Goal: Transaction & Acquisition: Subscribe to service/newsletter

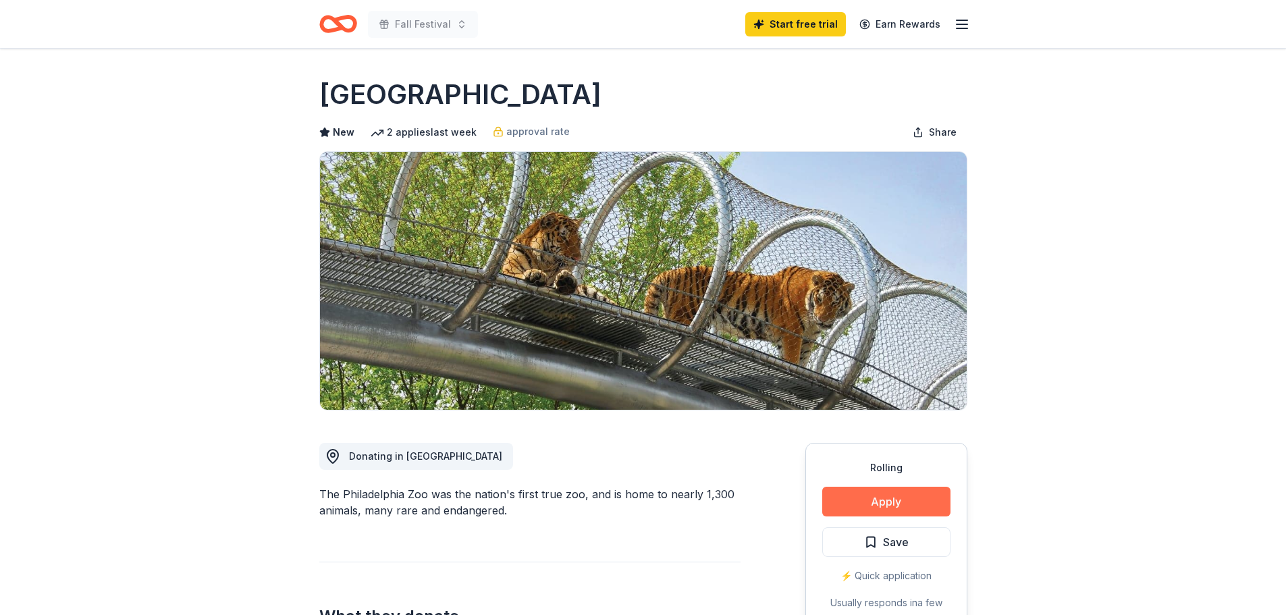
click at [876, 500] on button "Apply" at bounding box center [886, 502] width 128 height 30
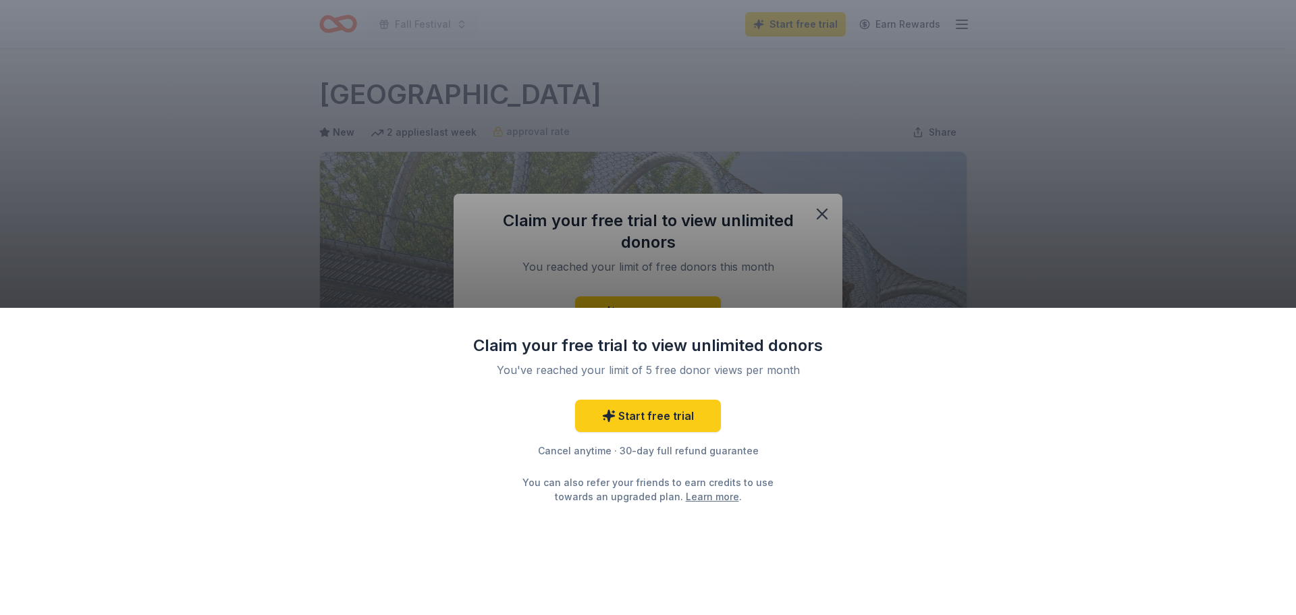
click at [971, 237] on div "Claim your free trial to view unlimited donors You've reached your limit of 5 f…" at bounding box center [648, 307] width 1296 height 615
click at [820, 212] on div "Claim your free trial to view unlimited donors You've reached your limit of 5 f…" at bounding box center [648, 307] width 1296 height 615
click at [685, 421] on link "Start free trial" at bounding box center [648, 416] width 146 height 32
click at [626, 425] on link "Start free trial" at bounding box center [648, 416] width 146 height 32
click at [627, 418] on link "Start free trial" at bounding box center [648, 416] width 146 height 32
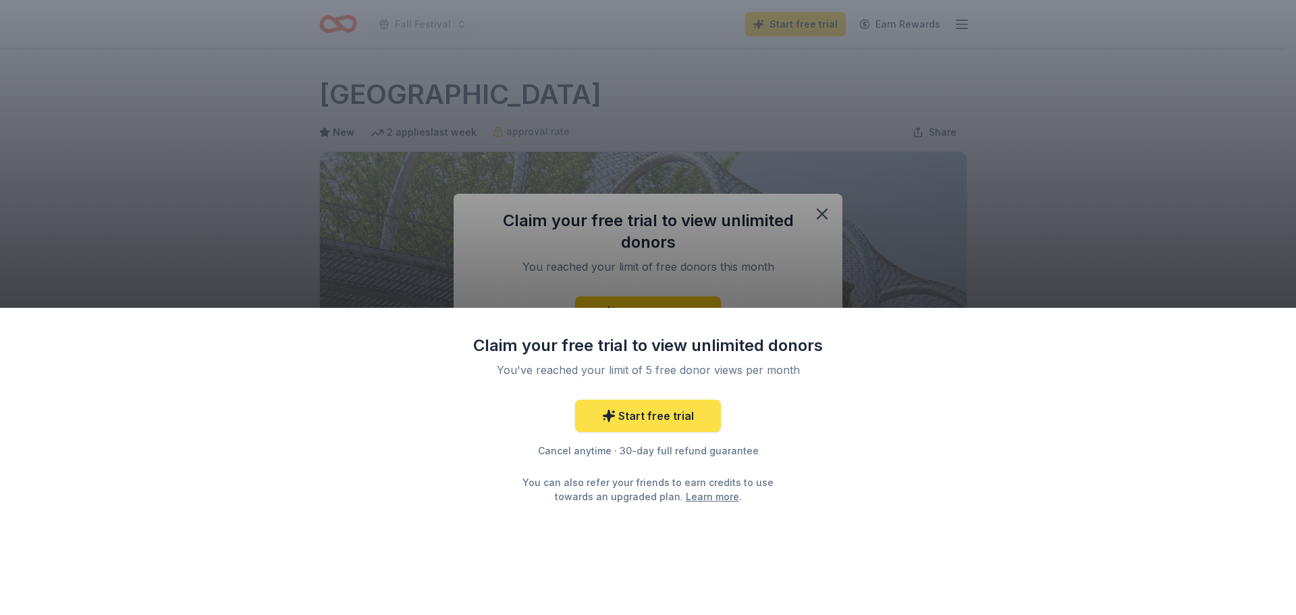
click at [688, 418] on link "Start free trial" at bounding box center [648, 416] width 146 height 32
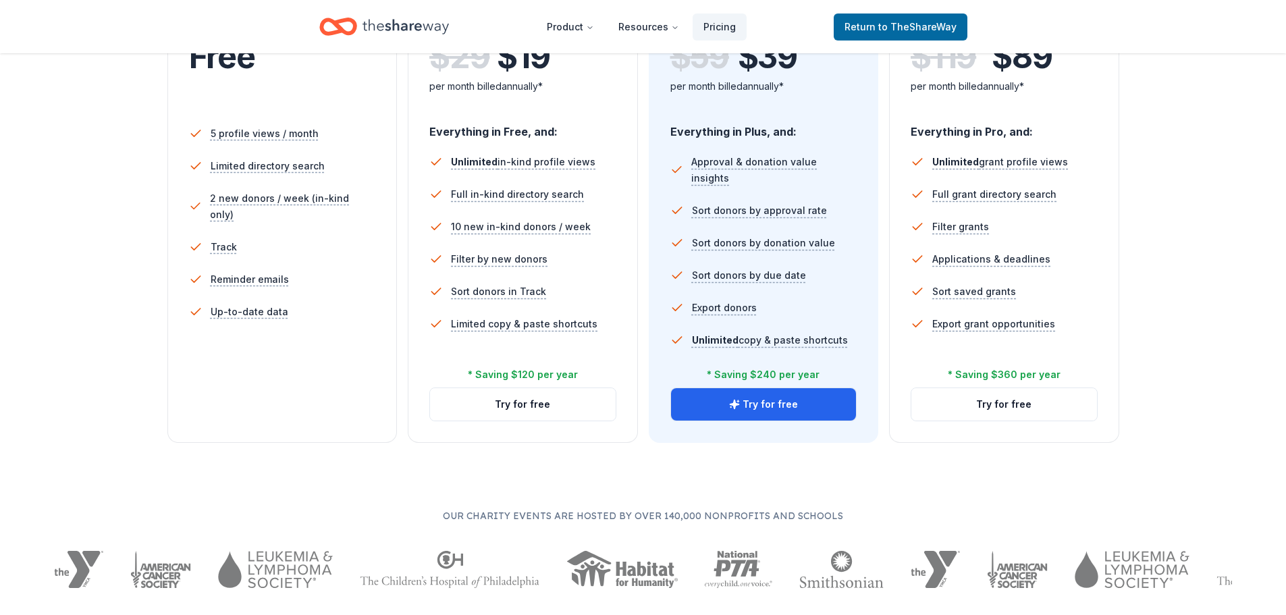
scroll to position [540, 0]
